Goal: Check status: Check status

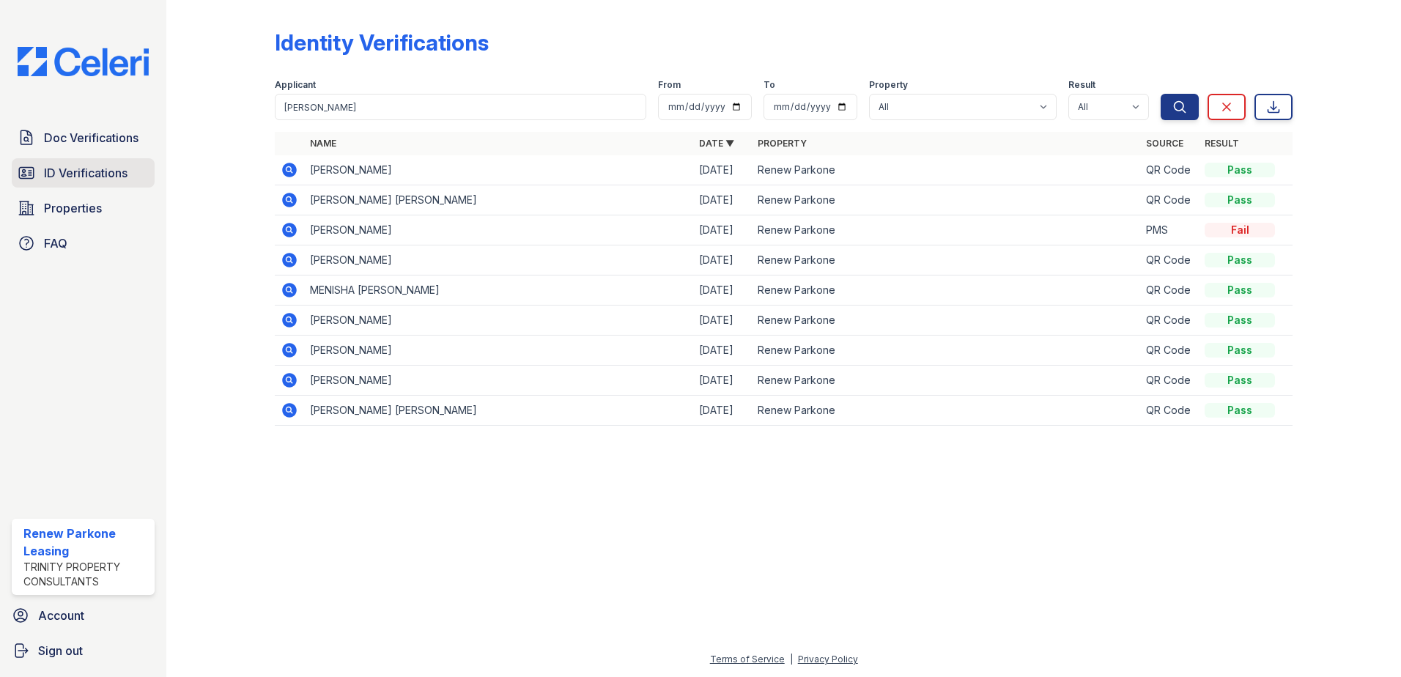
click at [42, 162] on link "ID Verifications" at bounding box center [83, 172] width 143 height 29
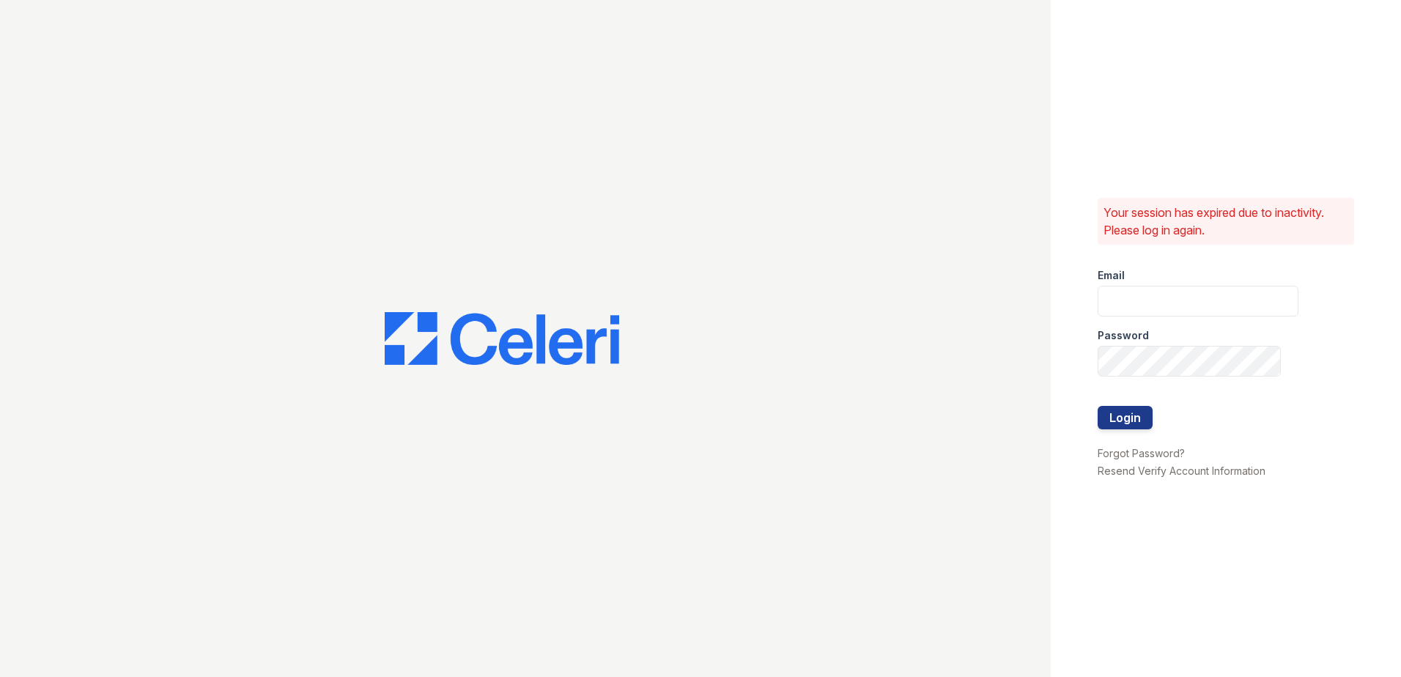
type input "renewparkone@trinity-pm.com"
click at [1116, 415] on button "Login" at bounding box center [1124, 417] width 55 height 23
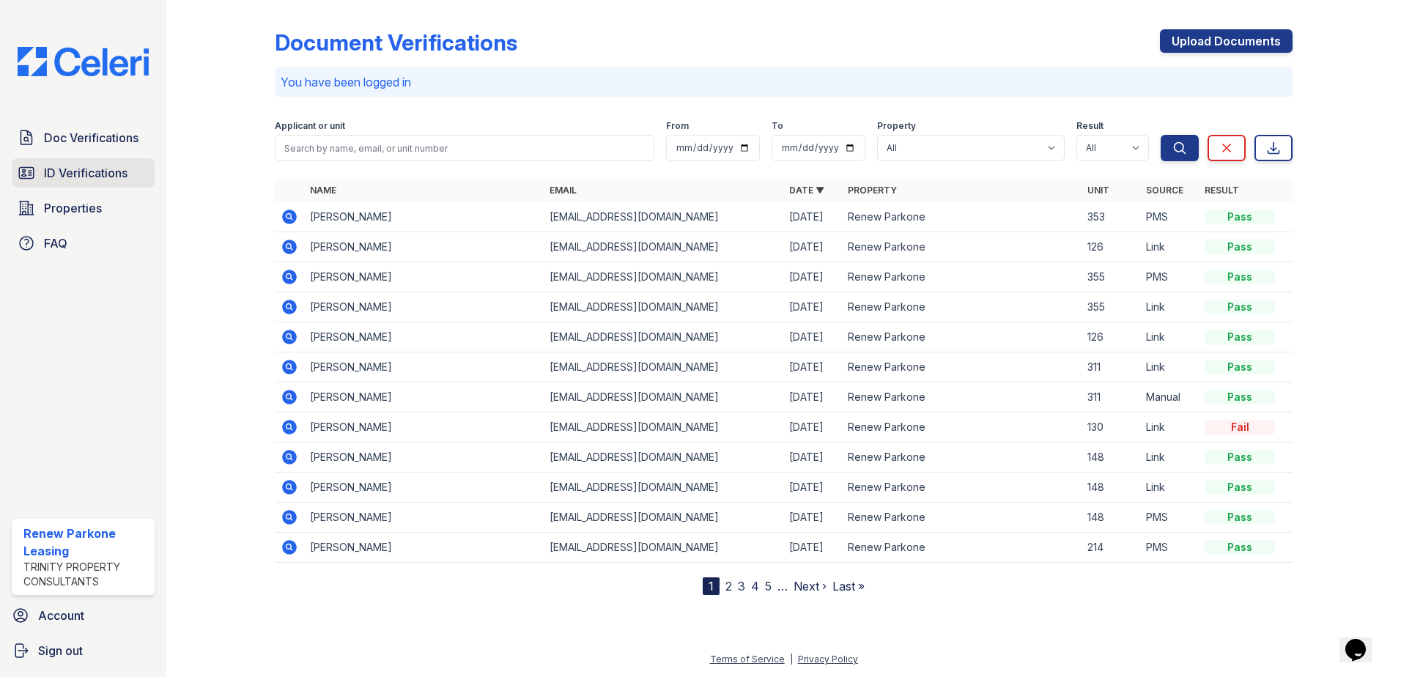
click at [114, 171] on span "ID Verifications" at bounding box center [86, 173] width 84 height 18
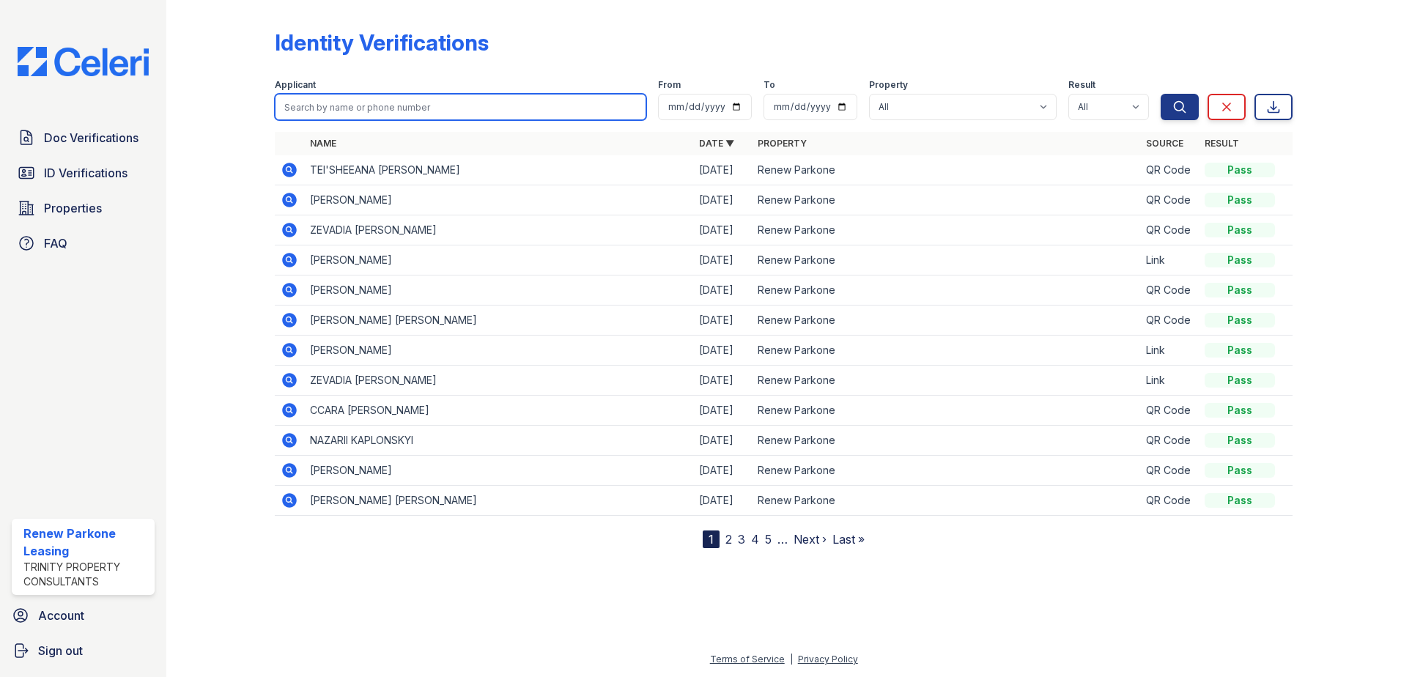
click at [322, 113] on input "search" at bounding box center [460, 107] width 371 height 26
type input "[US_STATE]"
click at [1160, 94] on button "Search" at bounding box center [1179, 107] width 38 height 26
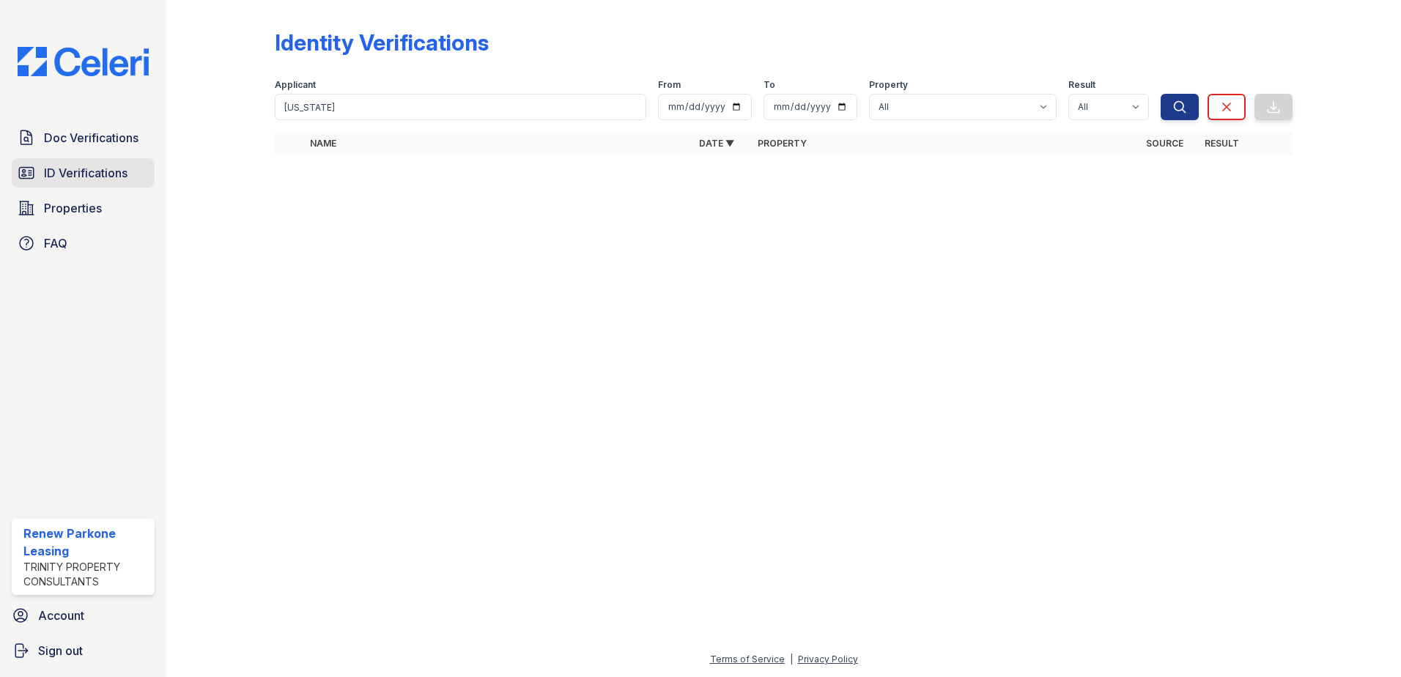
click at [54, 171] on span "ID Verifications" at bounding box center [86, 173] width 84 height 18
